Goal: Information Seeking & Learning: Find specific fact

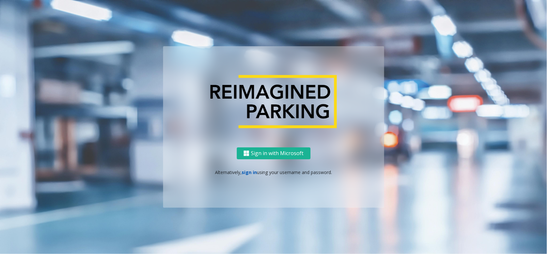
click at [247, 173] on link "sign in" at bounding box center [249, 172] width 15 height 6
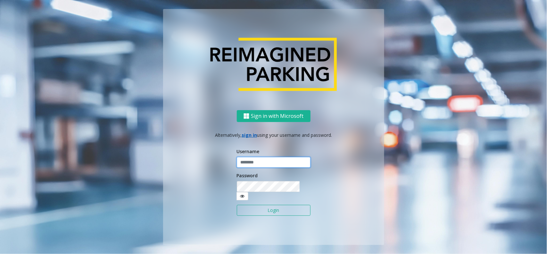
click at [257, 168] on input "text" at bounding box center [274, 162] width 74 height 11
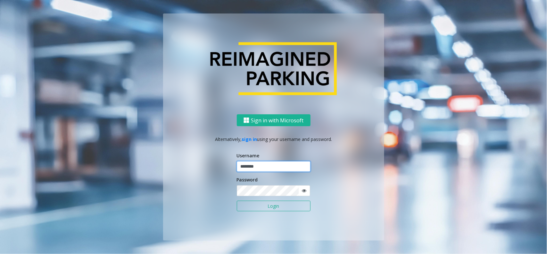
type input "********"
click at [237, 200] on button "Login" at bounding box center [274, 205] width 74 height 11
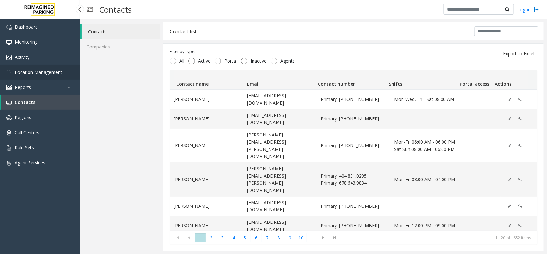
click at [30, 67] on link "Location Management" at bounding box center [40, 71] width 80 height 15
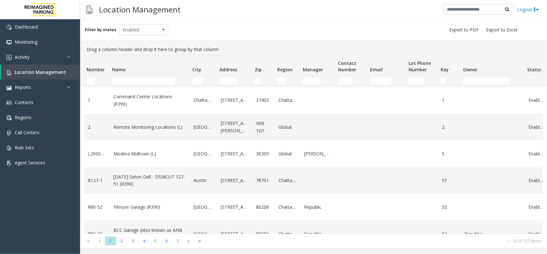
click at [132, 85] on td "Name Filter" at bounding box center [150, 81] width 80 height 12
click at [132, 83] on input "Name Filter" at bounding box center [143, 81] width 63 height 6
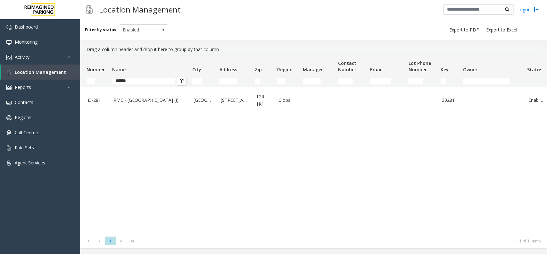
click at [146, 76] on td "*****" at bounding box center [150, 81] width 80 height 12
click at [145, 79] on input "*****" at bounding box center [143, 81] width 63 height 6
type input "*"
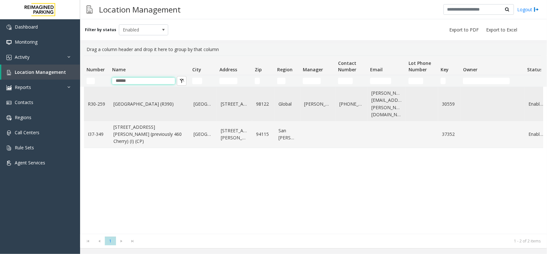
type input "******"
click at [136, 100] on link "Cherry Hill (R390)" at bounding box center [149, 103] width 72 height 7
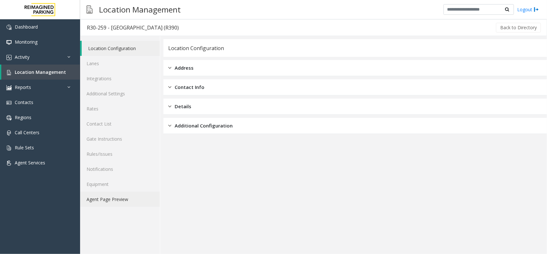
click at [135, 196] on link "Agent Page Preview" at bounding box center [120, 198] width 80 height 15
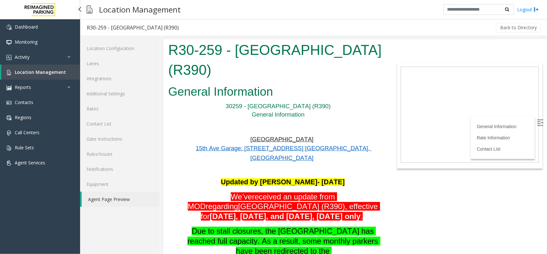
click at [62, 77] on link "Location Management" at bounding box center [40, 71] width 79 height 15
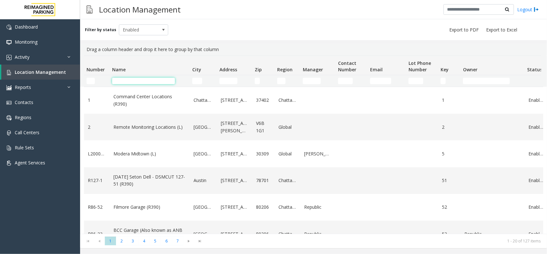
click at [131, 80] on input "Name Filter" at bounding box center [143, 81] width 63 height 6
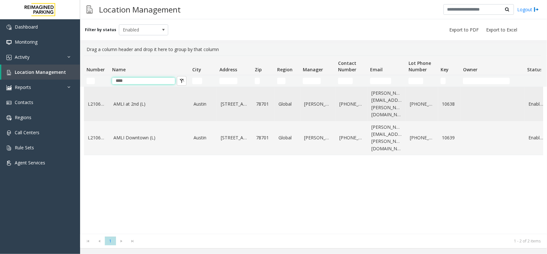
type input "****"
click at [134, 106] on td "AMLI at 2nd (L)" at bounding box center [150, 104] width 80 height 34
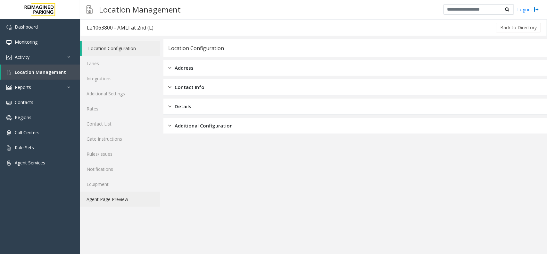
click at [126, 195] on link "Agent Page Preview" at bounding box center [120, 198] width 80 height 15
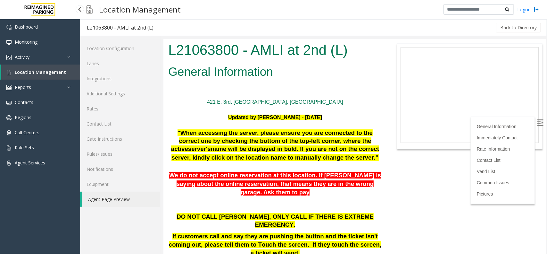
click at [43, 75] on link "Location Management" at bounding box center [40, 71] width 79 height 15
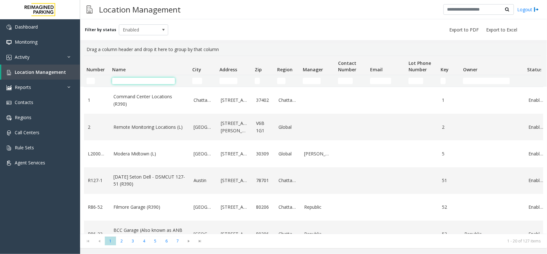
click at [121, 78] on input "Name Filter" at bounding box center [143, 81] width 63 height 6
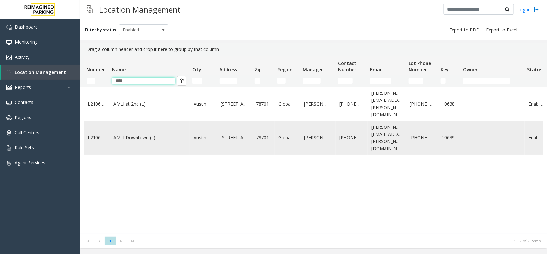
type input "****"
click at [149, 135] on td "AMLI Downtown (L)" at bounding box center [150, 138] width 80 height 34
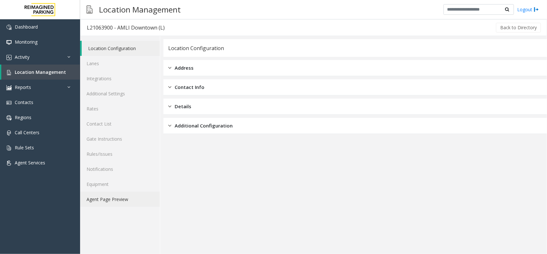
click at [126, 204] on link "Agent Page Preview" at bounding box center [120, 198] width 80 height 15
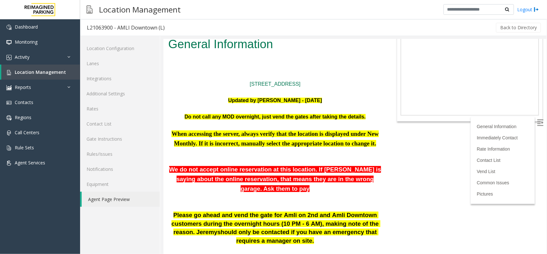
scroll to position [40, 0]
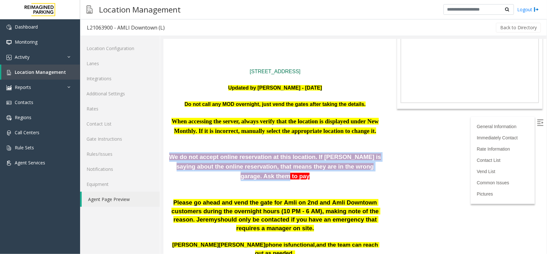
drag, startPoint x: 173, startPoint y: 157, endPoint x: 369, endPoint y: 171, distance: 196.3
click at [369, 171] on p "We do not accept online reservation at this location. If parker is saying about…" at bounding box center [275, 166] width 214 height 29
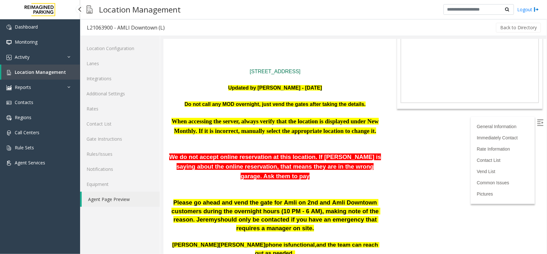
click at [60, 72] on span "Location Management" at bounding box center [40, 72] width 51 height 6
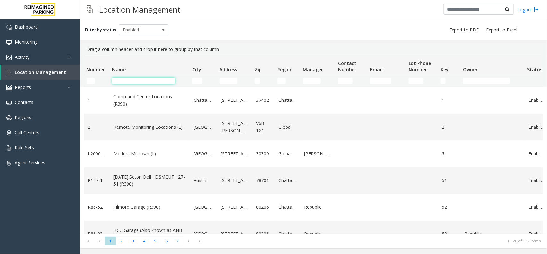
click at [135, 81] on input "Name Filter" at bounding box center [143, 81] width 63 height 6
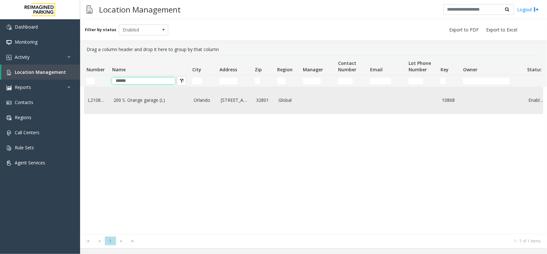
type input "******"
click at [132, 96] on td "200 S. Orange garage (L)" at bounding box center [150, 100] width 80 height 27
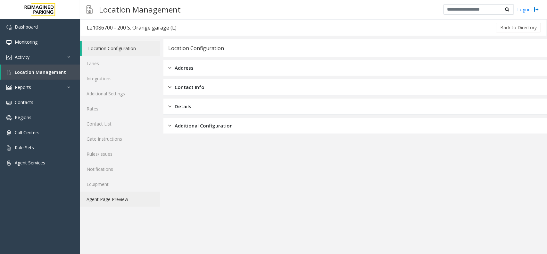
click at [135, 199] on link "Agent Page Preview" at bounding box center [120, 198] width 80 height 15
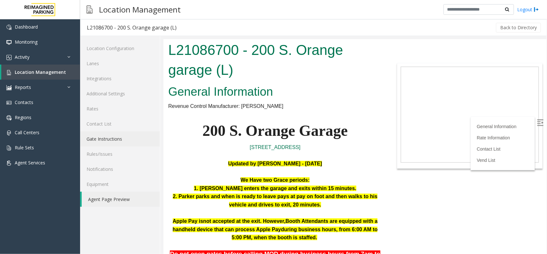
click at [126, 141] on link "Gate Instructions" at bounding box center [120, 138] width 80 height 15
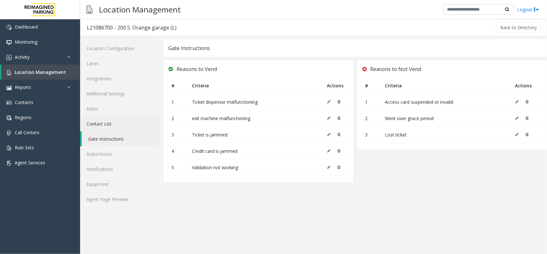
click at [126, 127] on link "Contact List" at bounding box center [120, 123] width 80 height 15
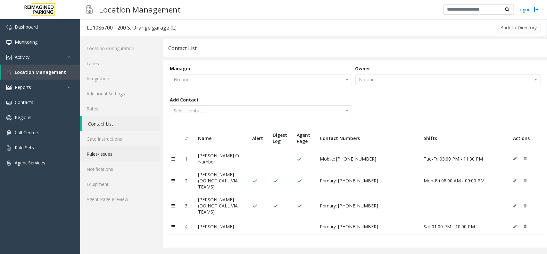
click at [116, 158] on link "Rules/Issues" at bounding box center [120, 153] width 80 height 15
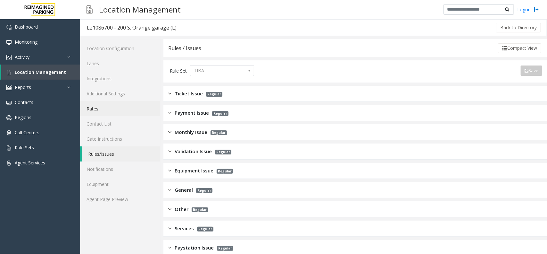
click at [119, 111] on link "Rates" at bounding box center [120, 108] width 80 height 15
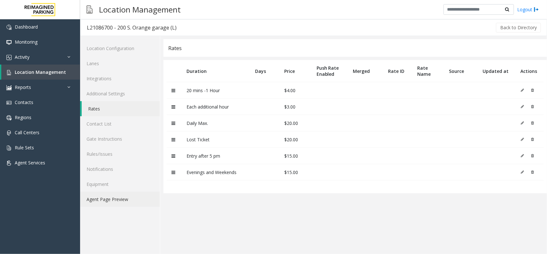
click at [122, 198] on link "Agent Page Preview" at bounding box center [120, 198] width 80 height 15
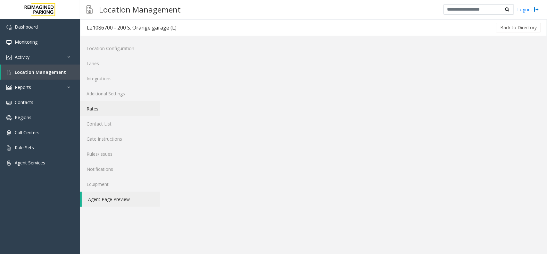
click at [131, 112] on link "Rates" at bounding box center [120, 108] width 80 height 15
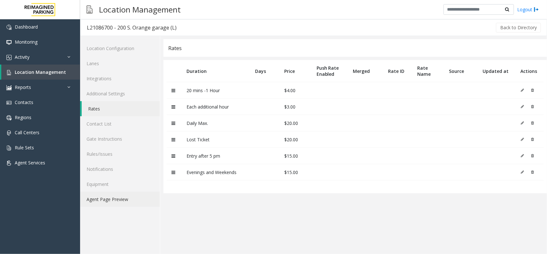
click at [85, 193] on link "Agent Page Preview" at bounding box center [120, 198] width 80 height 15
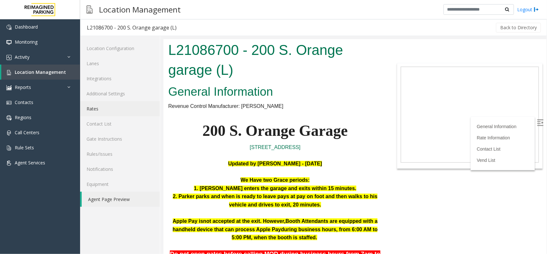
click at [129, 111] on link "Rates" at bounding box center [120, 108] width 80 height 15
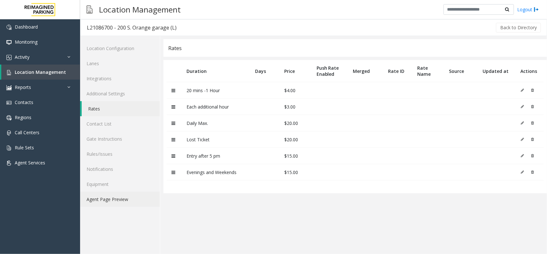
click at [117, 193] on link "Agent Page Preview" at bounding box center [120, 198] width 80 height 15
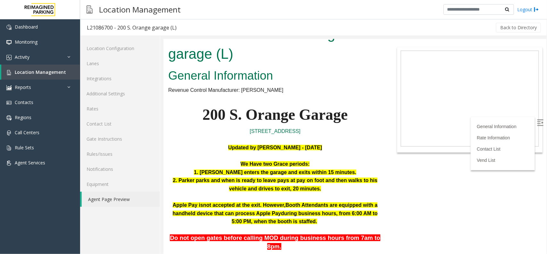
scroll to position [40, 0]
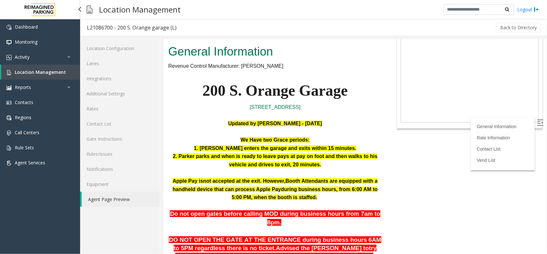
click at [76, 75] on link "Location Management" at bounding box center [40, 71] width 79 height 15
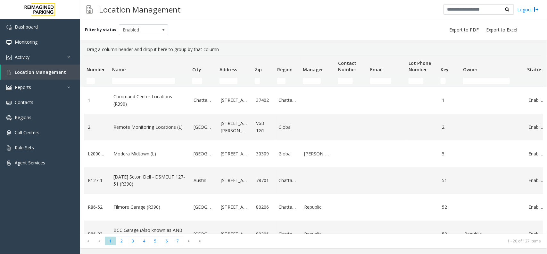
click at [145, 86] on td "Name Filter" at bounding box center [150, 81] width 80 height 12
click at [146, 82] on input "Name Filter" at bounding box center [143, 81] width 63 height 6
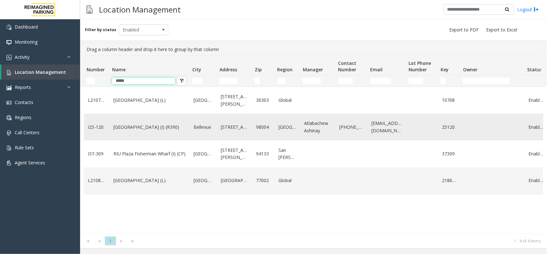
type input "*****"
click at [133, 120] on td "[GEOGRAPHIC_DATA] (I) (R390)" at bounding box center [150, 126] width 80 height 27
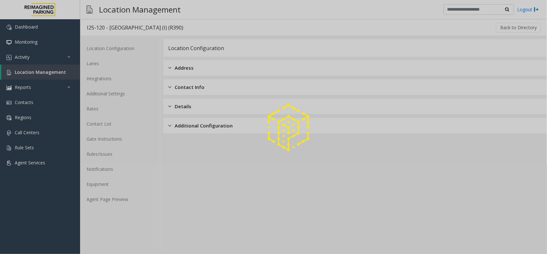
click at [128, 205] on div at bounding box center [273, 127] width 547 height 254
click at [128, 200] on div at bounding box center [273, 127] width 547 height 254
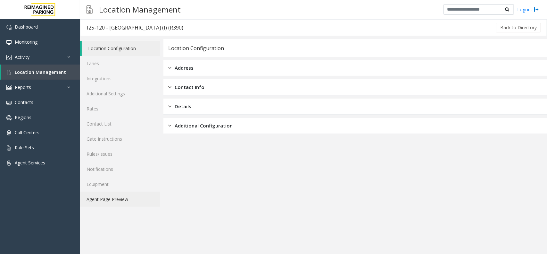
click at [128, 200] on link "Agent Page Preview" at bounding box center [120, 198] width 80 height 15
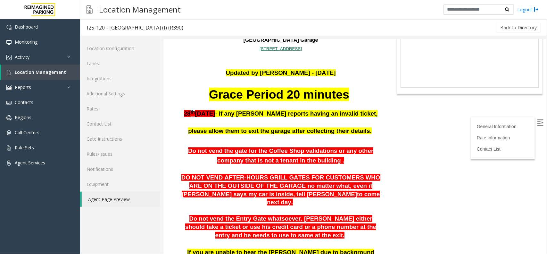
scroll to position [80, 0]
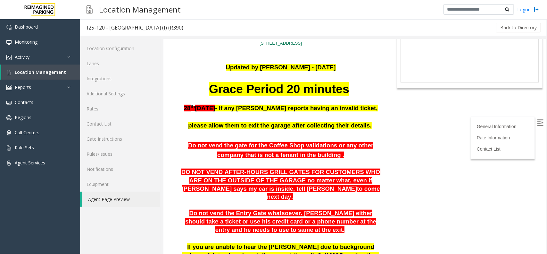
click at [529, 114] on body "I25-120 - Plaza East Garage (I) (R390) General Information HUB Manual – LOT 120…" at bounding box center [354, 66] width 383 height 214
click at [537, 122] on img at bounding box center [540, 122] width 6 height 6
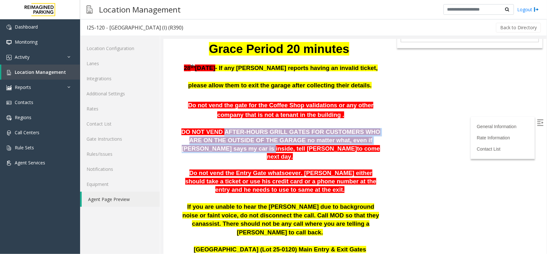
drag, startPoint x: 218, startPoint y: 132, endPoint x: 377, endPoint y: 139, distance: 159.1
click at [377, 139] on p "DO NOT VEND AFTER-HOURS GRILL GATES FOR CUSTOMERS WHO ARE ON THE OUTSIDE OF THE…" at bounding box center [280, 144] width 203 height 33
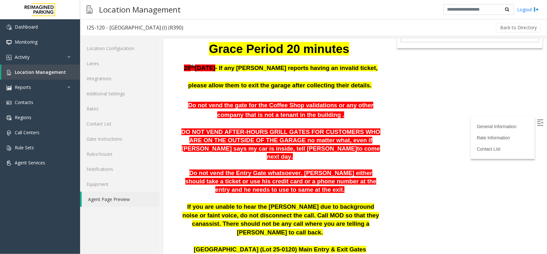
click at [343, 161] on p at bounding box center [280, 165] width 203 height 8
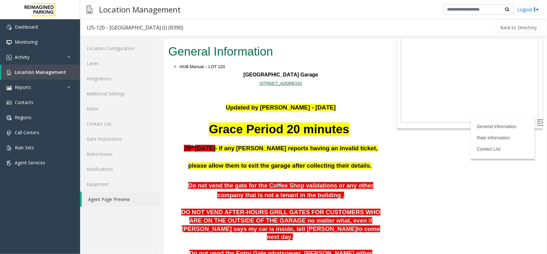
scroll to position [80, 0]
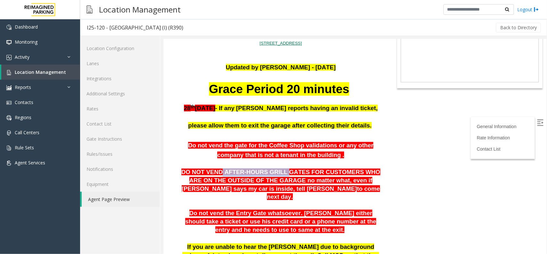
drag, startPoint x: 217, startPoint y: 172, endPoint x: 269, endPoint y: 171, distance: 52.3
click at [269, 171] on span "DO NOT VEND AFTER-HOURS GRILL GATES FOR CUSTOMERS WHO ARE ON THE OUTSIDE OF THE…" at bounding box center [280, 179] width 199 height 23
click at [357, 172] on span "DO NOT VEND AFTER-HOURS GRILL GATES FOR CUSTOMERS WHO ARE ON THE OUTSIDE OF THE…" at bounding box center [280, 179] width 199 height 23
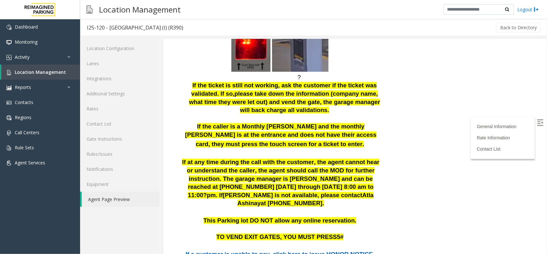
scroll to position [601, 0]
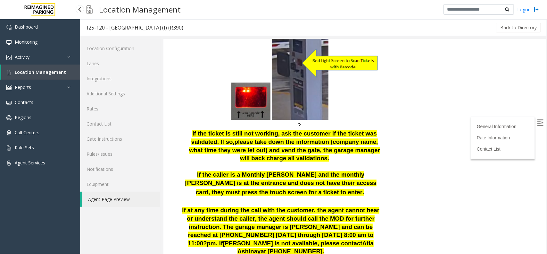
click at [33, 69] on span "Location Management" at bounding box center [40, 72] width 51 height 6
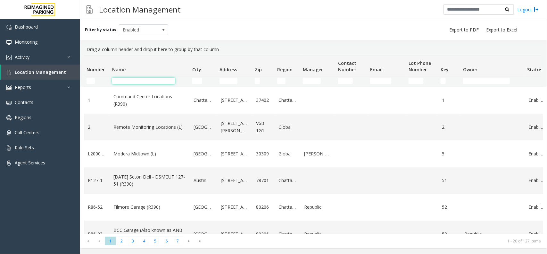
click at [140, 79] on input "Name Filter" at bounding box center [143, 81] width 63 height 6
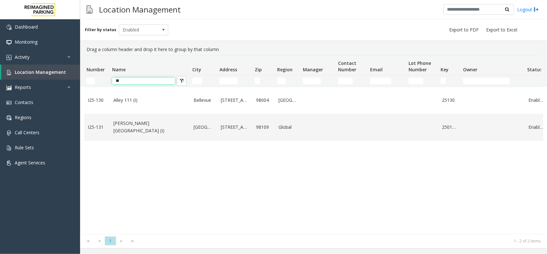
type input "*"
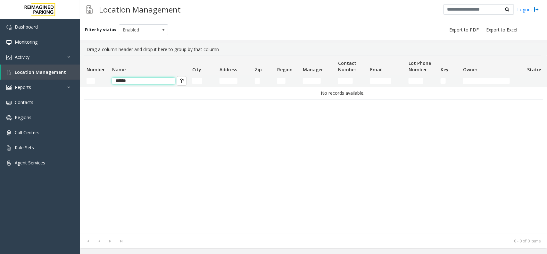
click at [134, 80] on input "*****" at bounding box center [143, 81] width 63 height 6
type input "*"
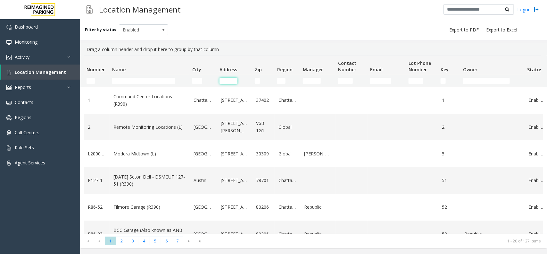
click at [229, 80] on input "Address Filter" at bounding box center [229, 81] width 18 height 6
click at [169, 79] on input "Name Filter" at bounding box center [143, 81] width 63 height 6
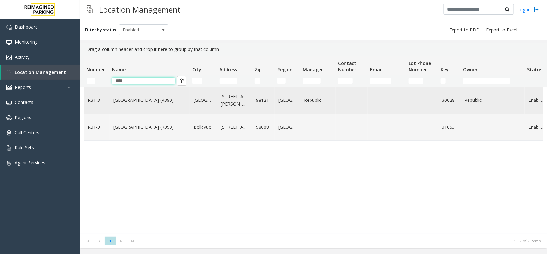
type input "****"
click at [146, 103] on link "Bell Street Garage (R390)" at bounding box center [149, 99] width 72 height 7
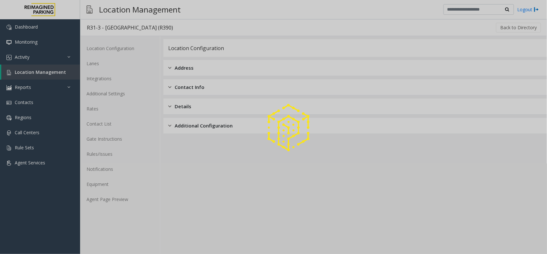
click at [113, 204] on div at bounding box center [273, 127] width 547 height 254
click at [114, 201] on link "Agent Page Preview" at bounding box center [120, 198] width 80 height 15
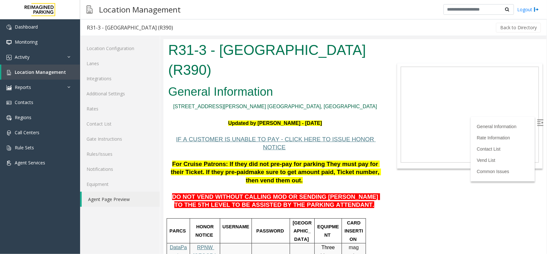
click at [251, 105] on link "2323 Elliott Ave. Seattle, WA" at bounding box center [275, 105] width 204 height 5
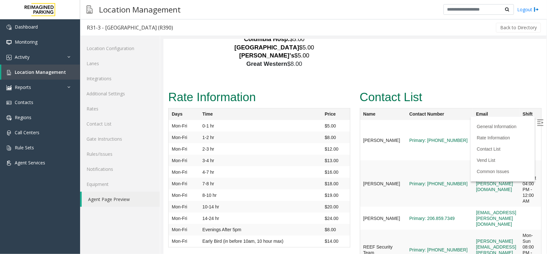
scroll to position [1442, 0]
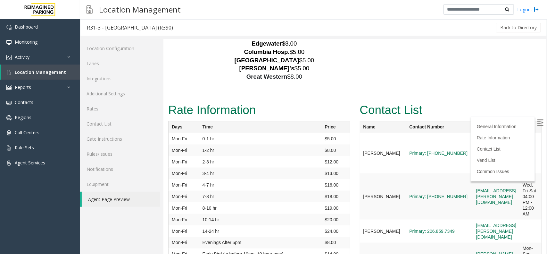
click at [536, 119] on label at bounding box center [541, 123] width 10 height 10
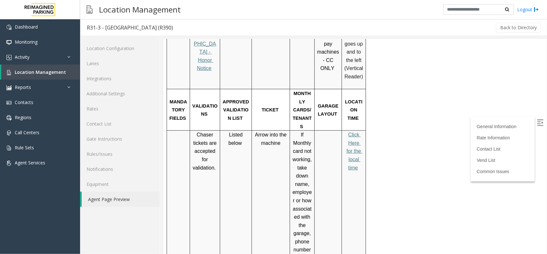
scroll to position [200, 15]
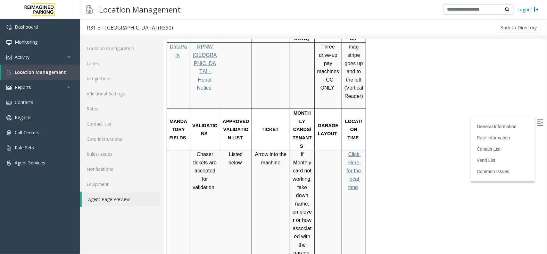
click at [346, 151] on span "Click Here for the local time" at bounding box center [354, 170] width 16 height 38
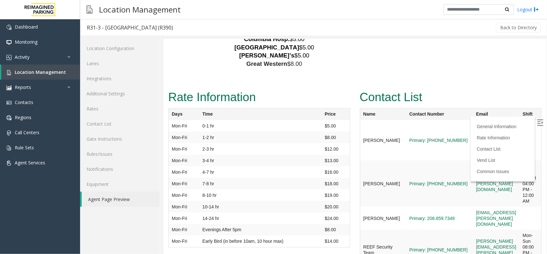
scroll to position [1442, 15]
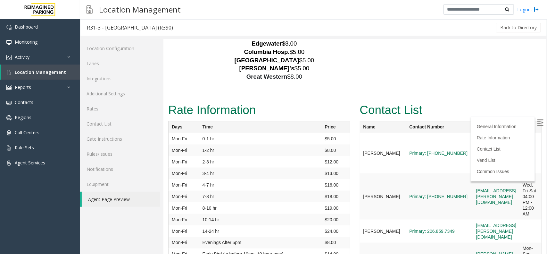
drag, startPoint x: 425, startPoint y: 210, endPoint x: 392, endPoint y: 209, distance: 32.4
copy link "206-888-7184"
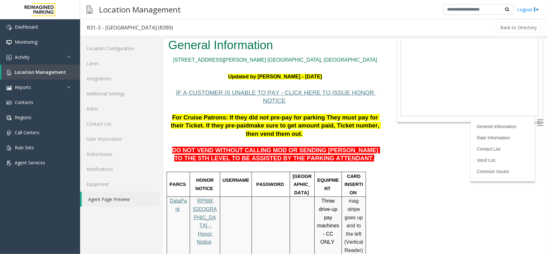
scroll to position [43, 0]
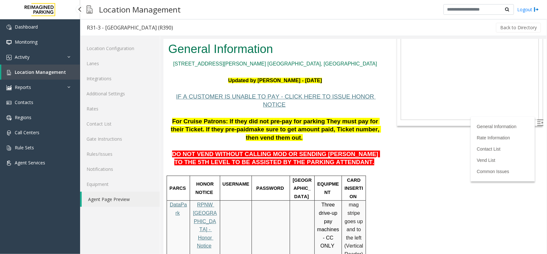
click at [63, 73] on span "Location Management" at bounding box center [40, 72] width 51 height 6
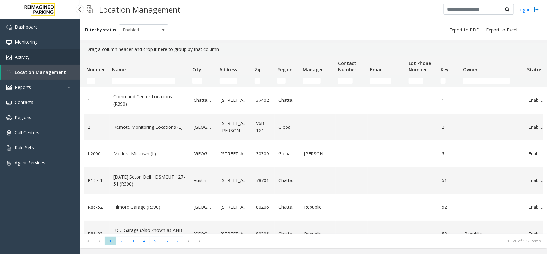
click at [57, 55] on link "Activity" at bounding box center [40, 56] width 80 height 15
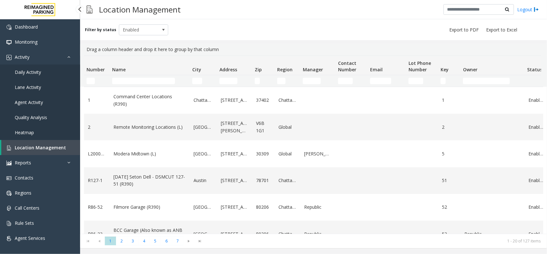
click at [51, 75] on link "Daily Activity" at bounding box center [40, 71] width 80 height 15
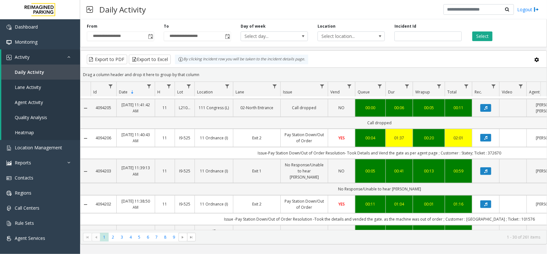
scroll to position [120, 0]
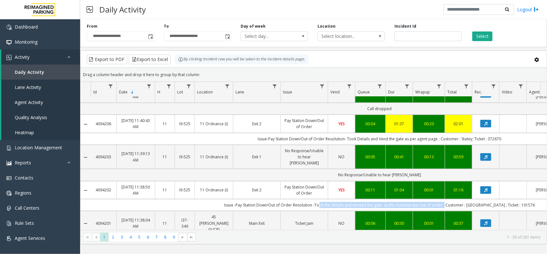
drag, startPoint x: 332, startPoint y: 182, endPoint x: 458, endPoint y: 184, distance: 126.3
click at [458, 199] on td "Issue -Pay Station Down/Out of Order Resolution -Took the details and vended th…" at bounding box center [380, 205] width 578 height 12
copy td "ook the details and vended the gate. as the machine was out of order"
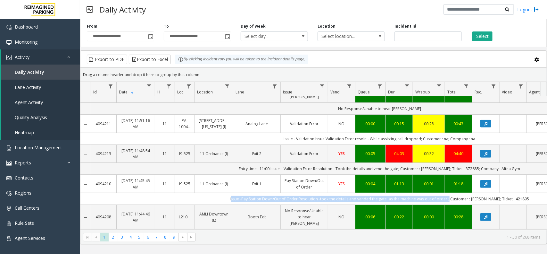
drag, startPoint x: 454, startPoint y: 188, endPoint x: 238, endPoint y: 189, distance: 216.4
click at [238, 193] on td "Issue -Pay Station Down/Out of Order Resolution -took the details and vended th…" at bounding box center [380, 199] width 578 height 12
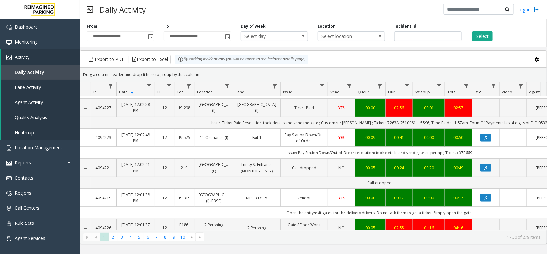
scroll to position [80, 0]
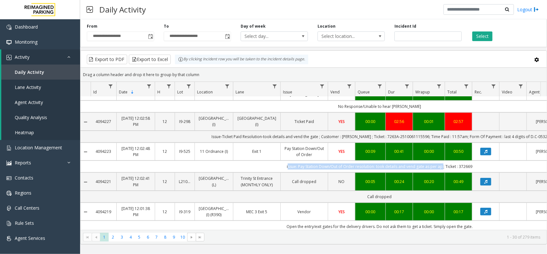
drag, startPoint x: 441, startPoint y: 161, endPoint x: 288, endPoint y: 160, distance: 153.5
click at [288, 160] on td "issue: Pay Station Down/Out of Order resolution: took details and vend gate as …" at bounding box center [380, 166] width 578 height 12
copy td "issue: Pay Station Down/Out of Order resolution: took details and vend gate as …"
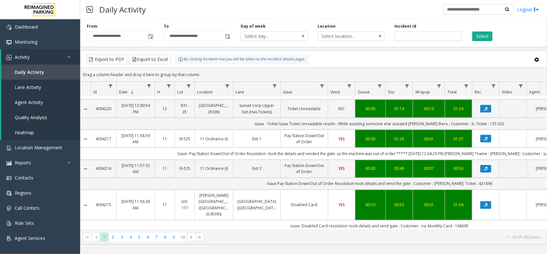
scroll to position [481, 0]
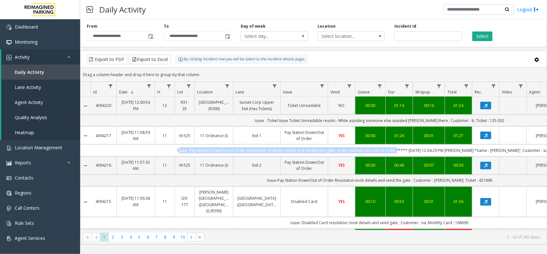
drag, startPoint x: 402, startPoint y: 145, endPoint x: 188, endPoint y: 141, distance: 214.5
click at [188, 144] on td "'Issue -Pay Station Down/Out of Order Resolution -took the details and vended t…" at bounding box center [380, 150] width 578 height 12
copy td "Issue -Pay Station Down/Out of Order Resolution -took the details and vended th…"
